Goal: Task Accomplishment & Management: Manage account settings

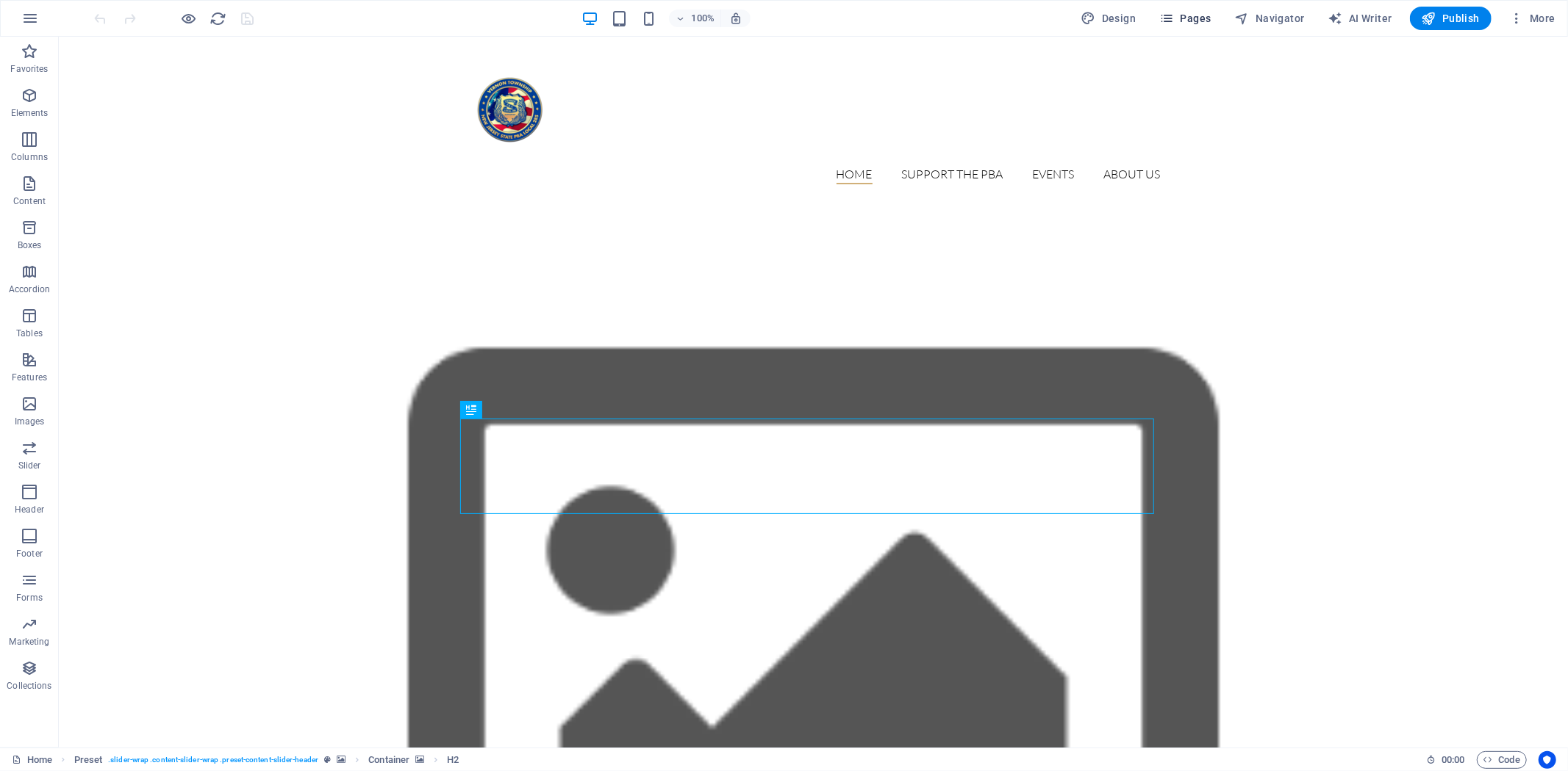
click at [1195, 20] on span "Pages" at bounding box center [1185, 19] width 51 height 15
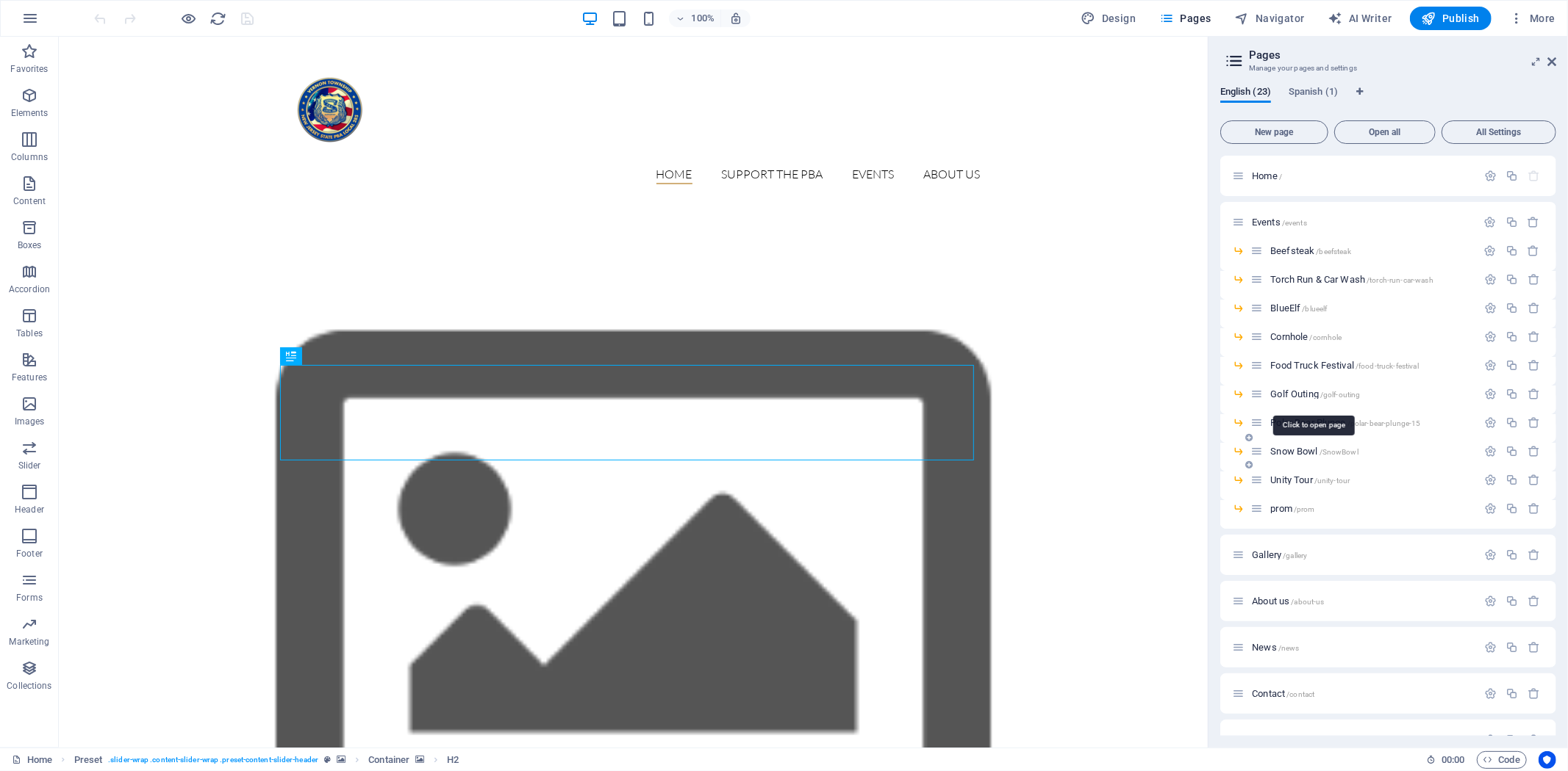
scroll to position [306, 0]
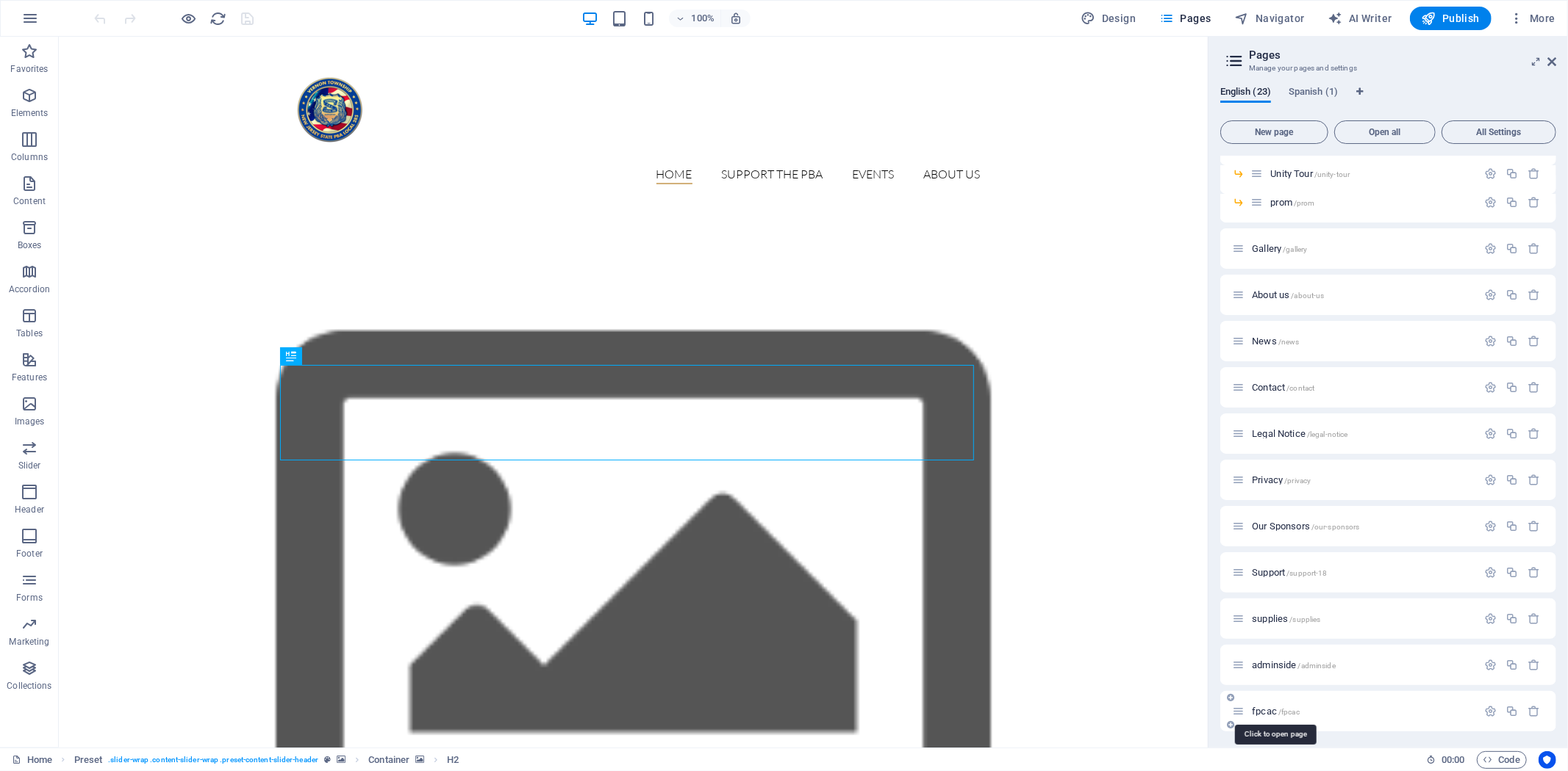
click at [1272, 706] on span "fpcac /fpcac" at bounding box center [1275, 712] width 48 height 11
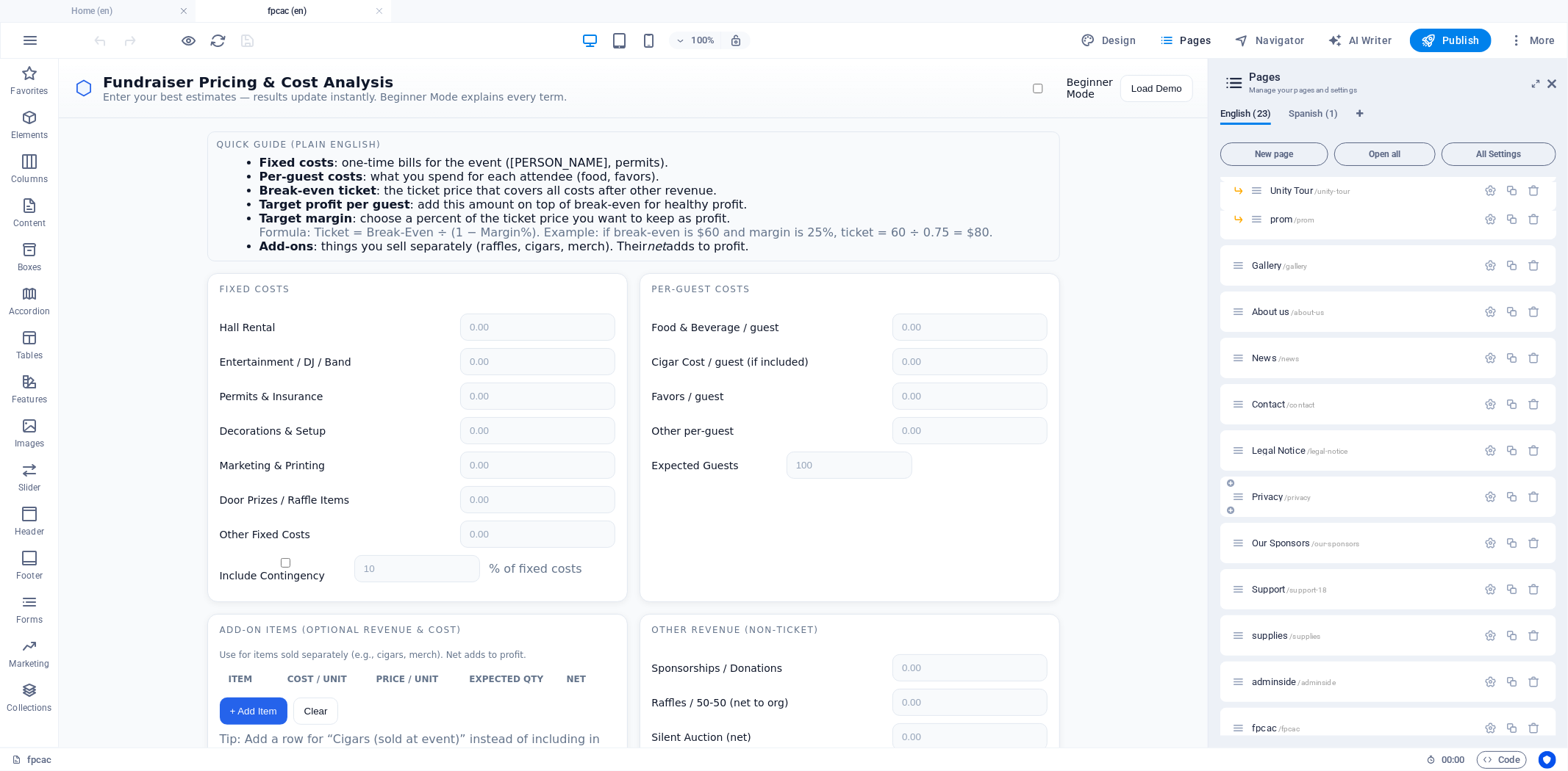
scroll to position [328, 0]
click at [1456, 42] on span "Publish" at bounding box center [1450, 41] width 58 height 15
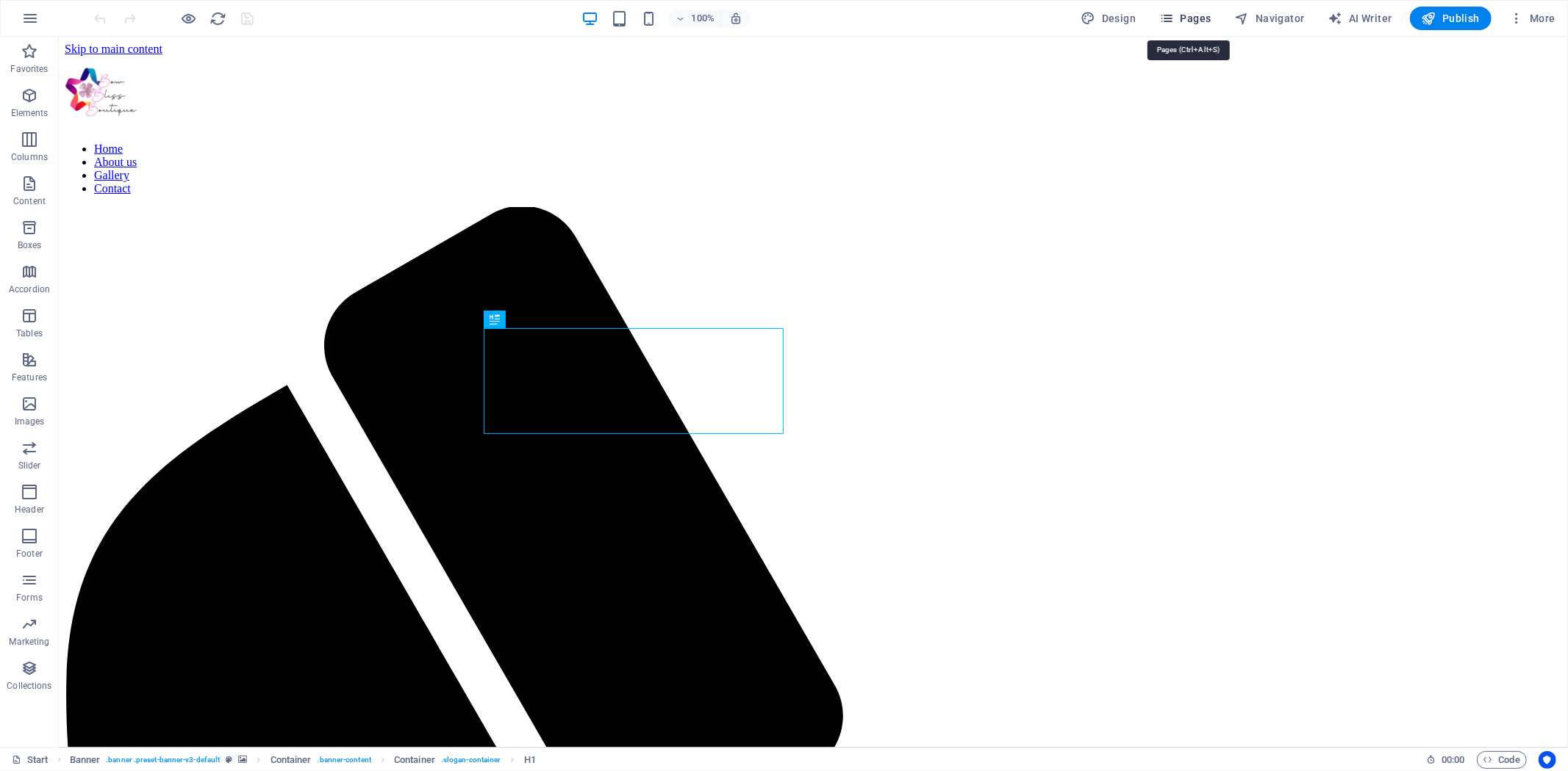
click at [1182, 24] on span "Pages" at bounding box center [1185, 19] width 51 height 15
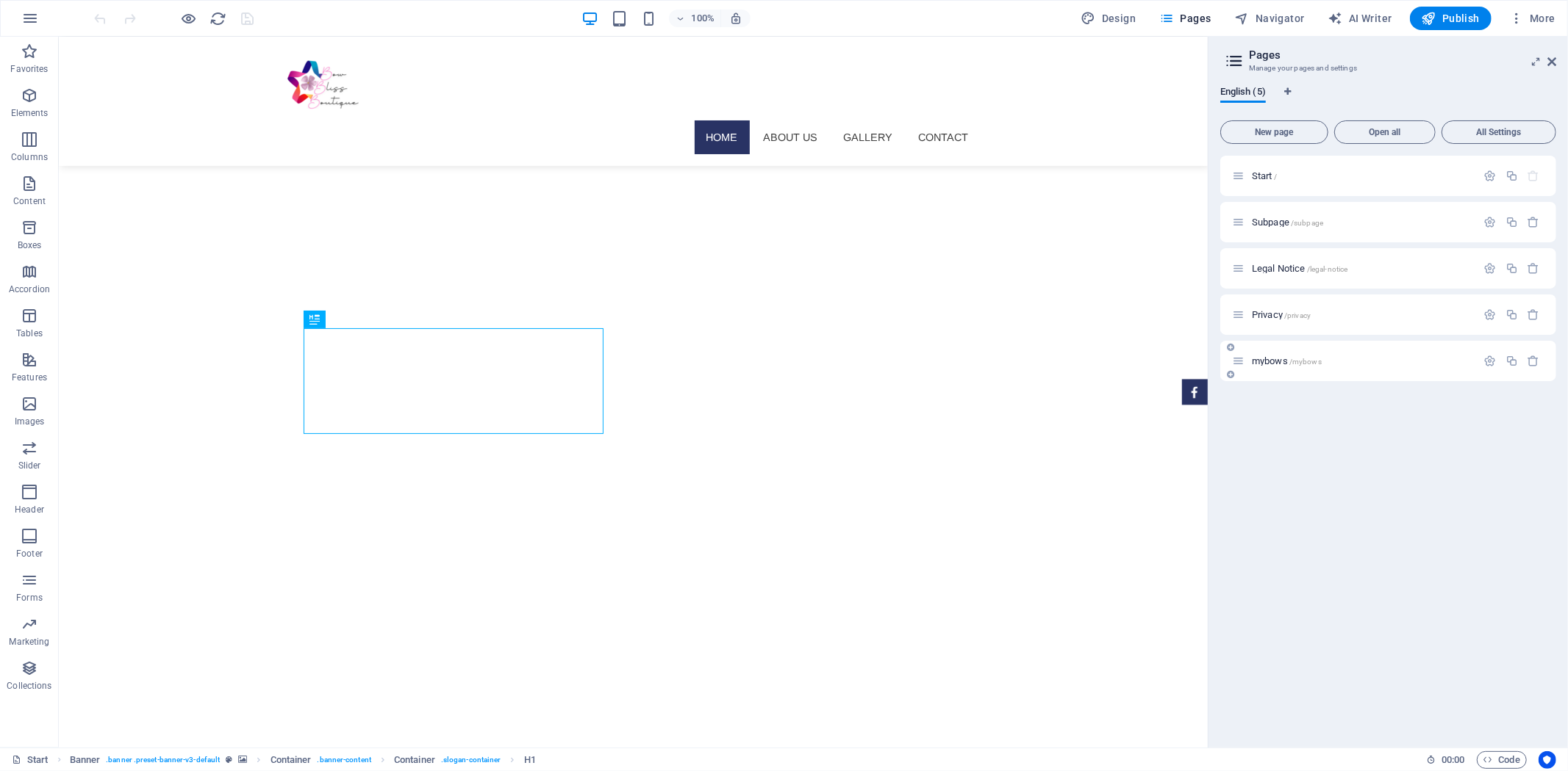
click at [1333, 364] on p "mybows /mybows" at bounding box center [1362, 361] width 220 height 10
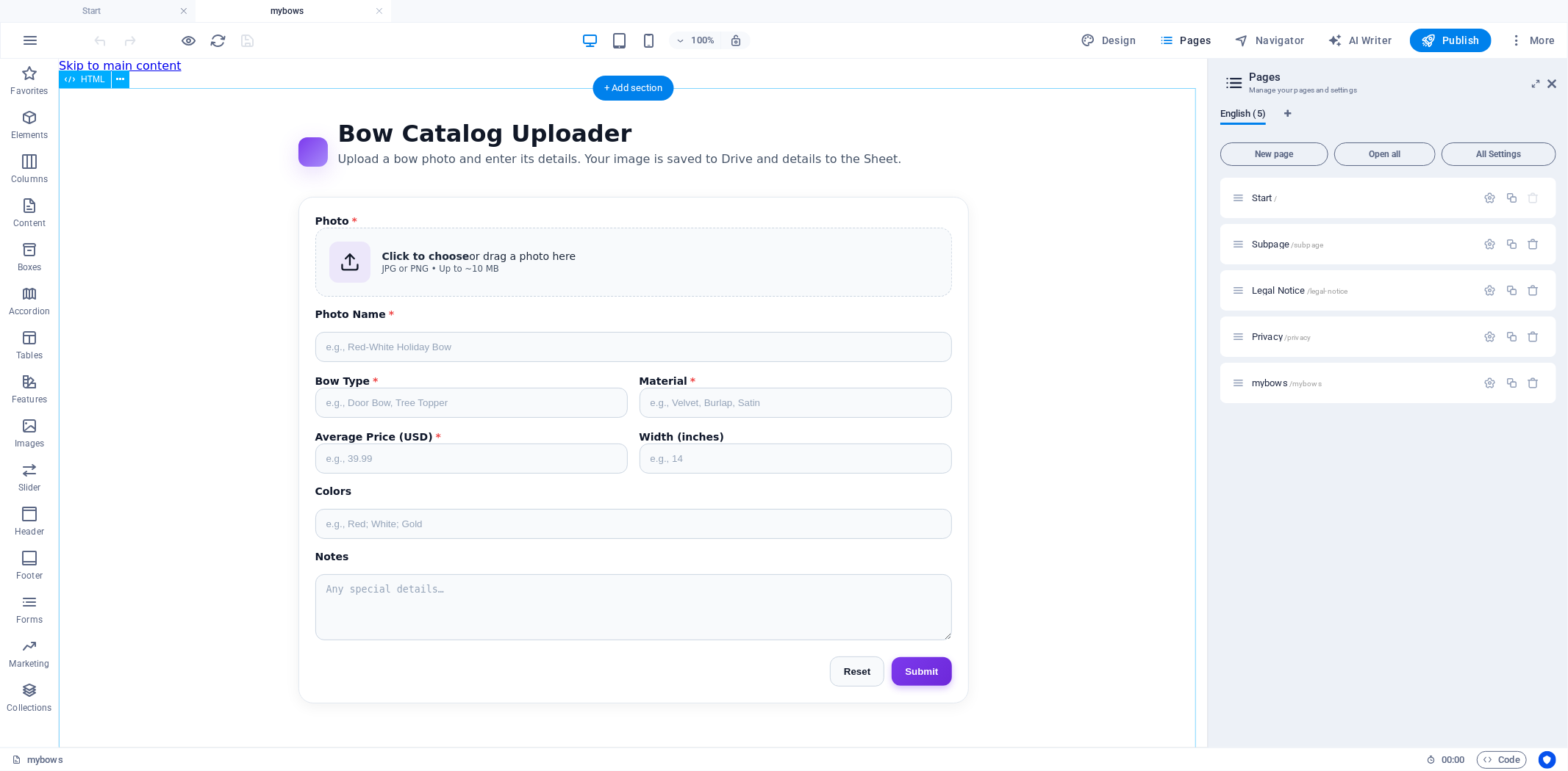
click at [731, 333] on div "Bow Catalog Uploader Bow Catalog Uploader Upload a bow photo and enter its deta…" at bounding box center [632, 411] width 1149 height 619
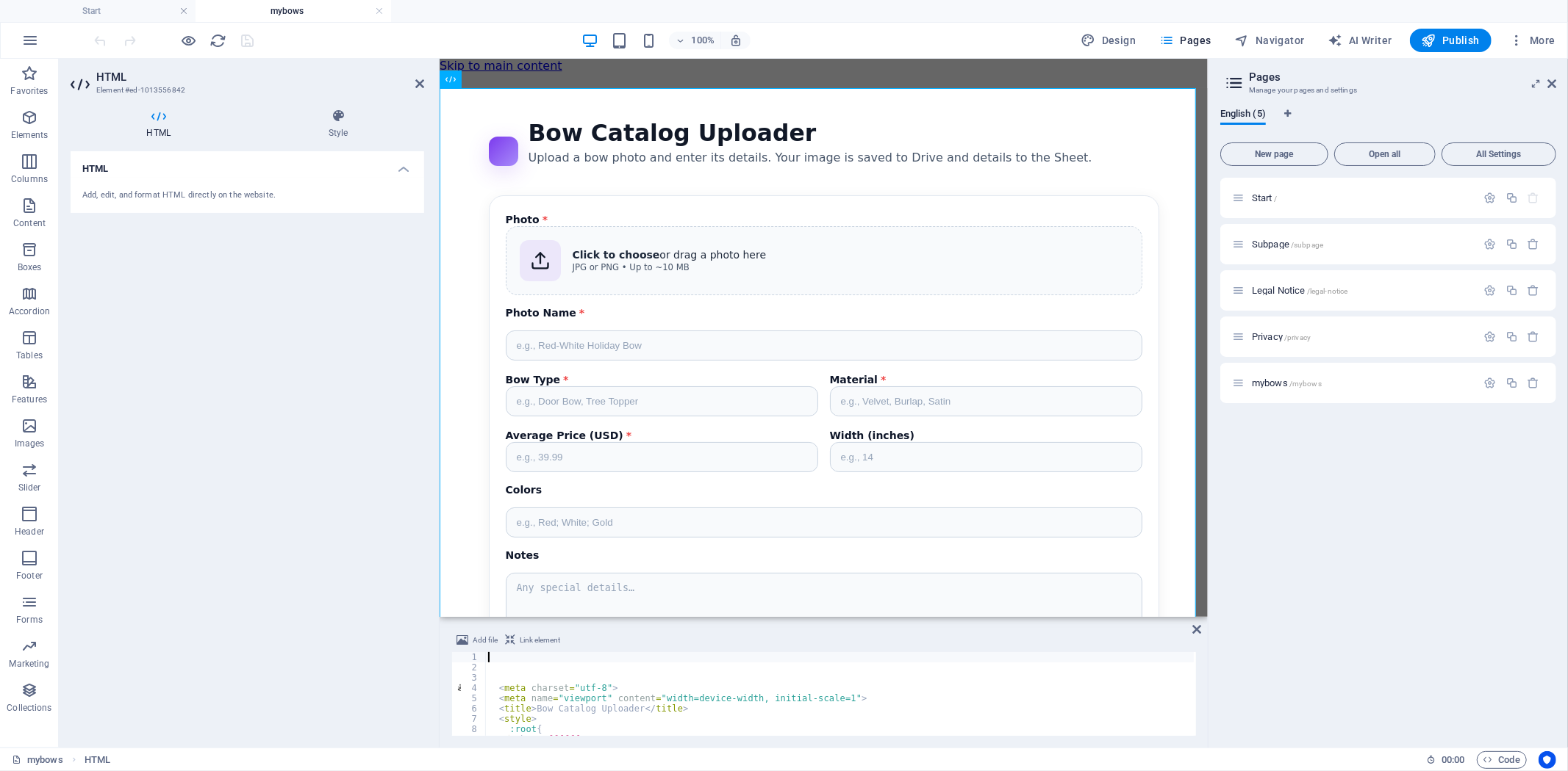
click at [691, 683] on div "< meta charset = "utf-8" > < meta name = "viewport" content = "width=device-wid…" at bounding box center [899, 703] width 827 height 102
type textarea "<meta charset="utf-8">"
click at [744, 166] on div "Bow Catalog Uploader Bow Catalog Uploader Upload a bow photo and enter its deta…" at bounding box center [823, 410] width 768 height 618
click at [1553, 82] on icon at bounding box center [1552, 84] width 9 height 11
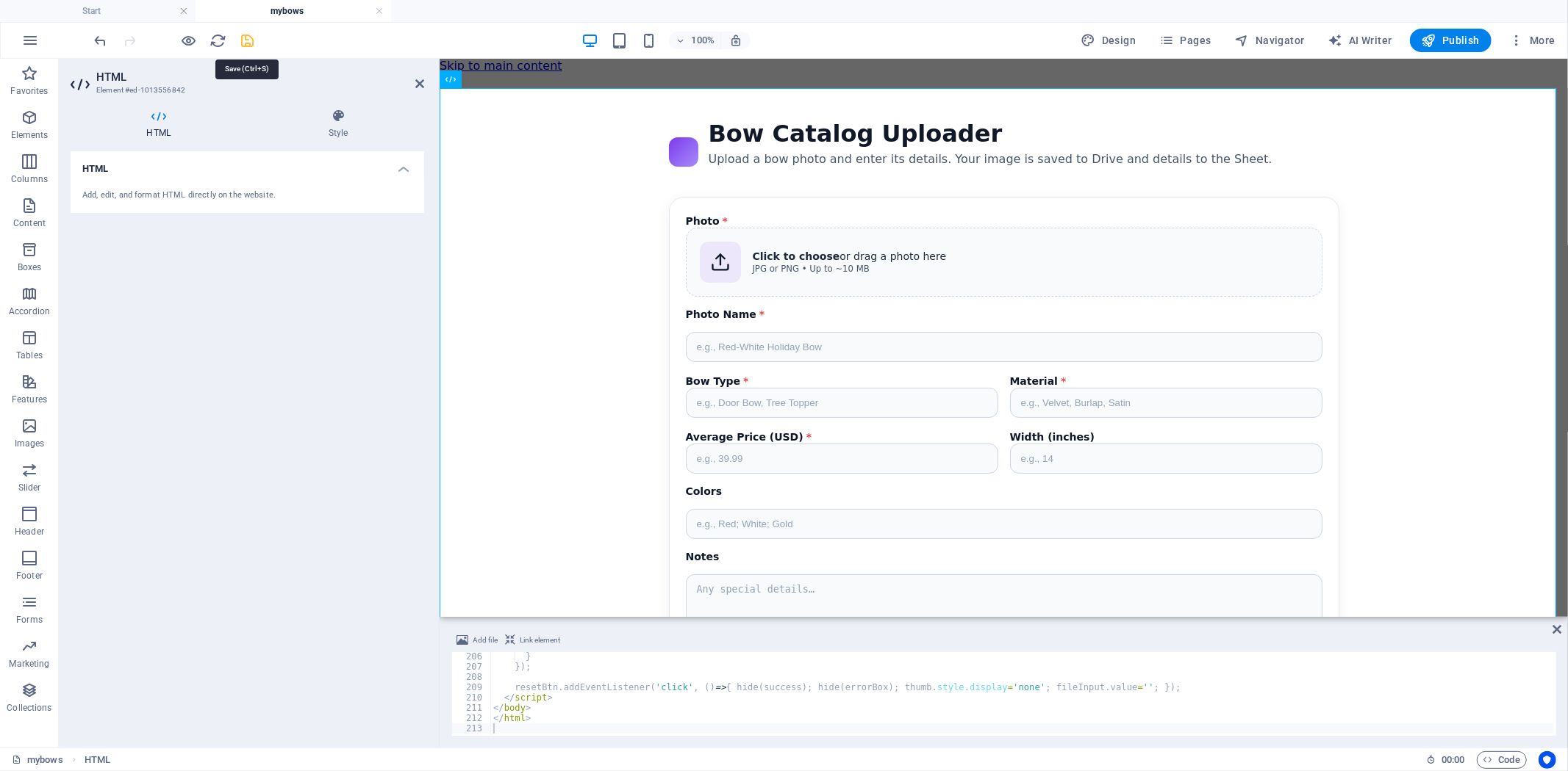
click at [250, 33] on icon "save" at bounding box center [248, 41] width 17 height 17
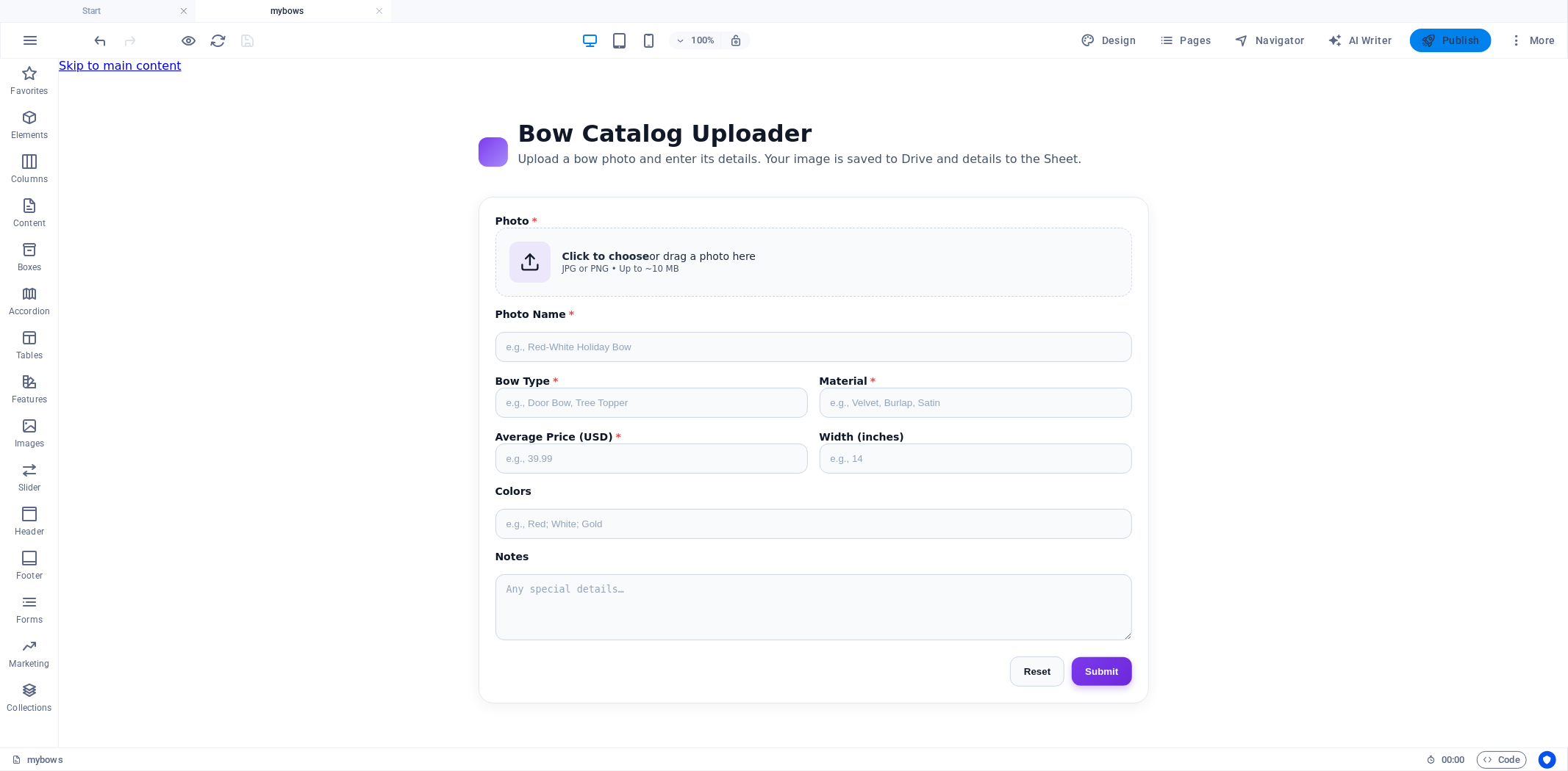
click at [1436, 44] on icon "button" at bounding box center [1429, 41] width 15 height 15
